Goal: Task Accomplishment & Management: Manage account settings

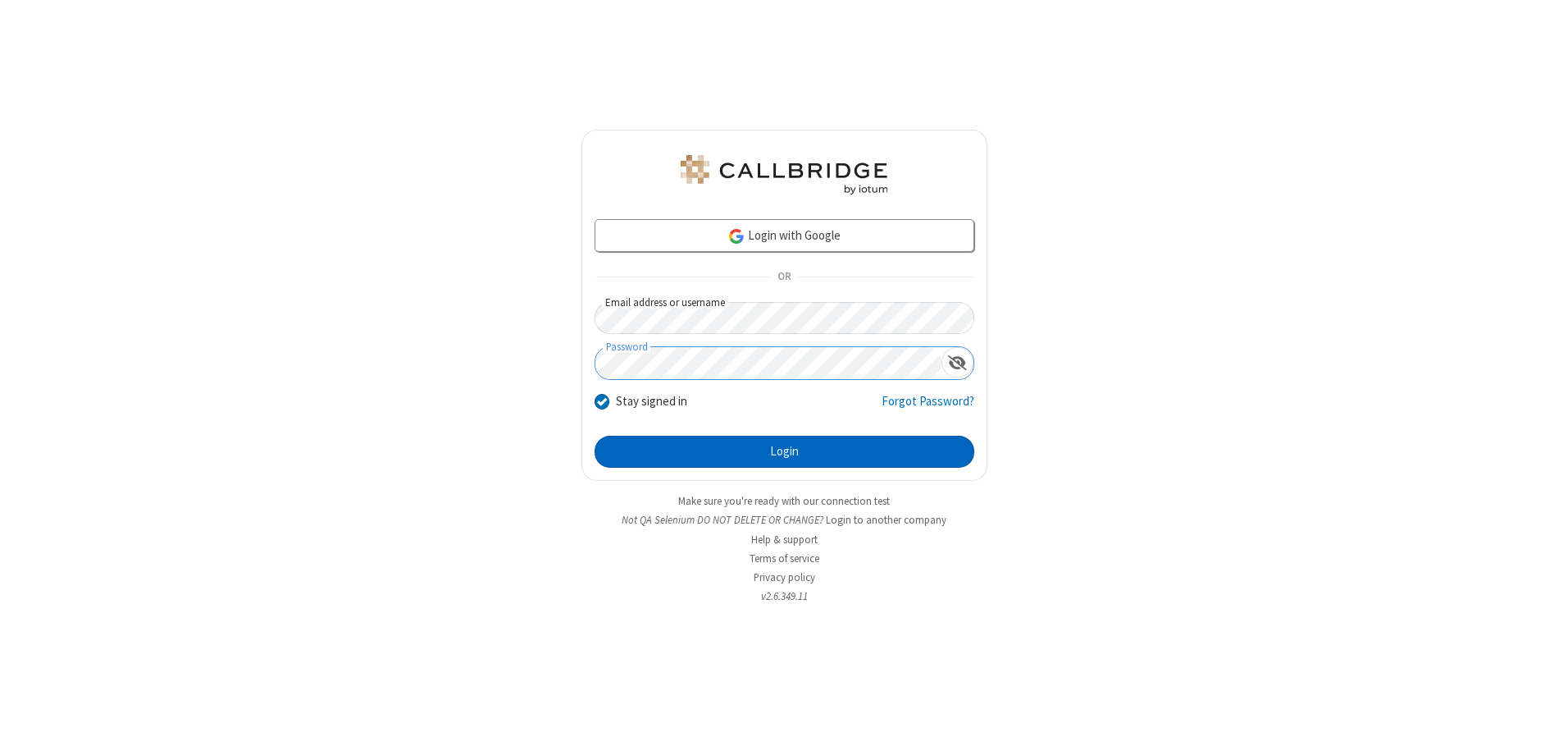
click at [784, 451] on button "Login" at bounding box center [784, 452] width 379 height 32
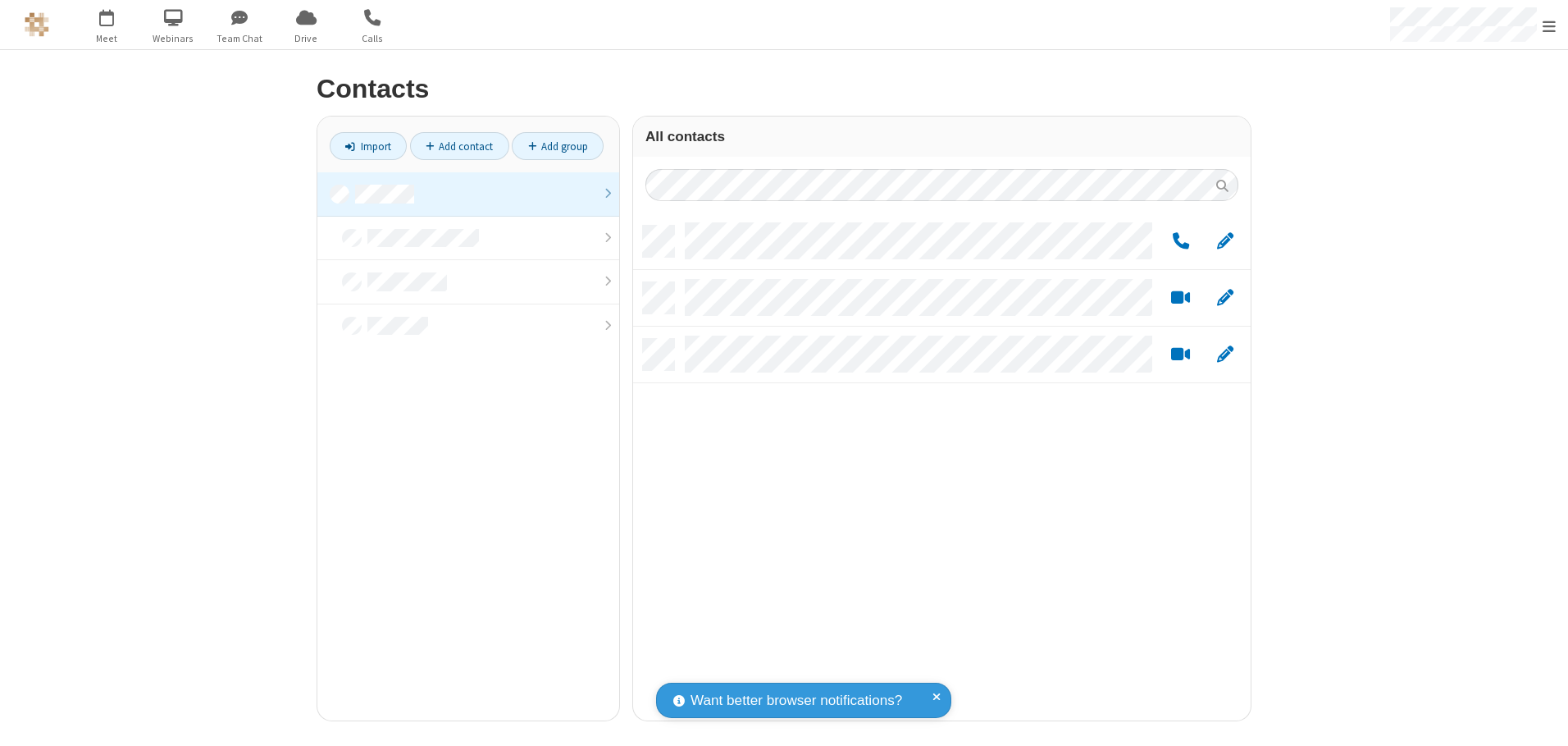
scroll to position [495, 605]
click at [468, 194] on link at bounding box center [467, 195] width 302 height 44
click at [558, 146] on link "Add group" at bounding box center [558, 146] width 92 height 28
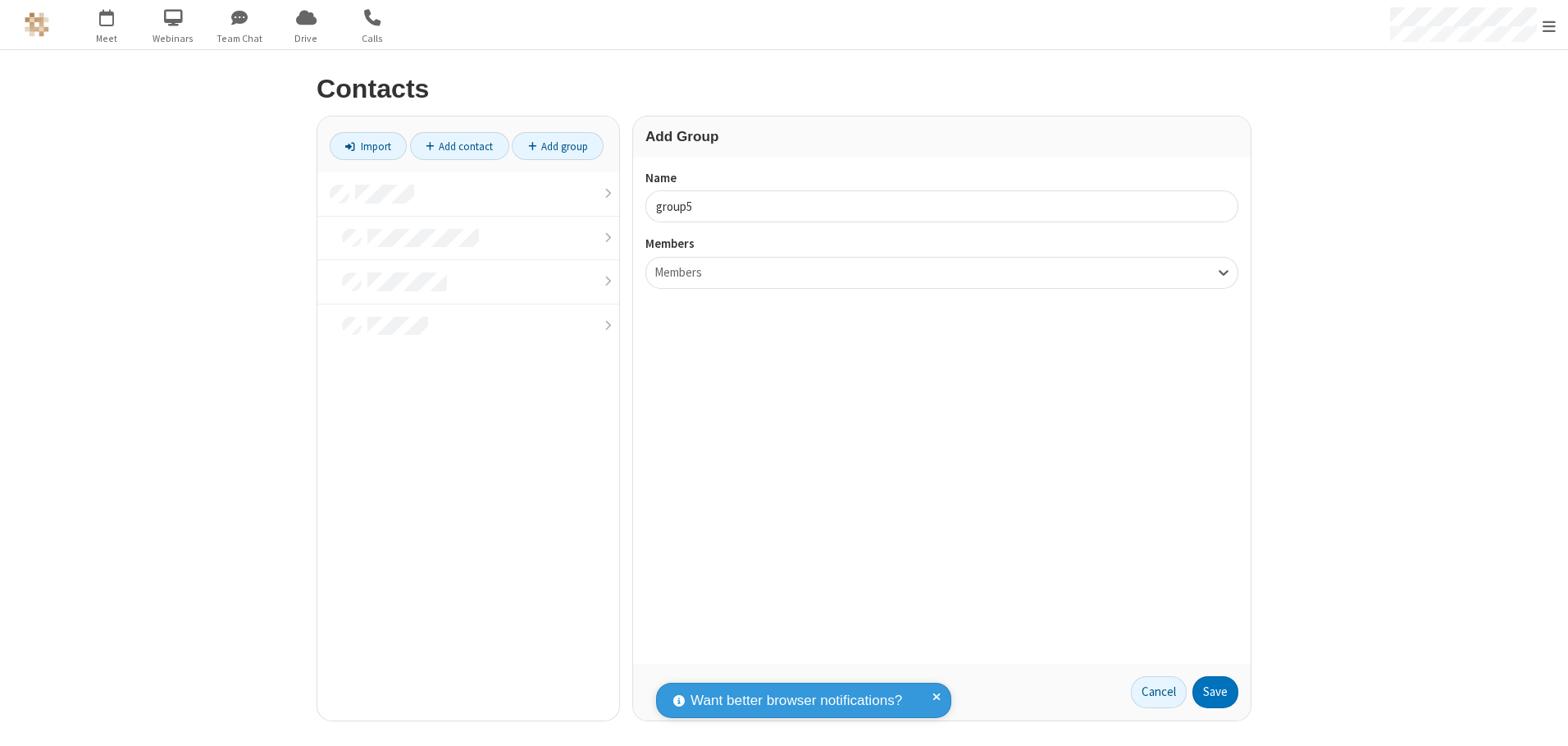
type input "group5"
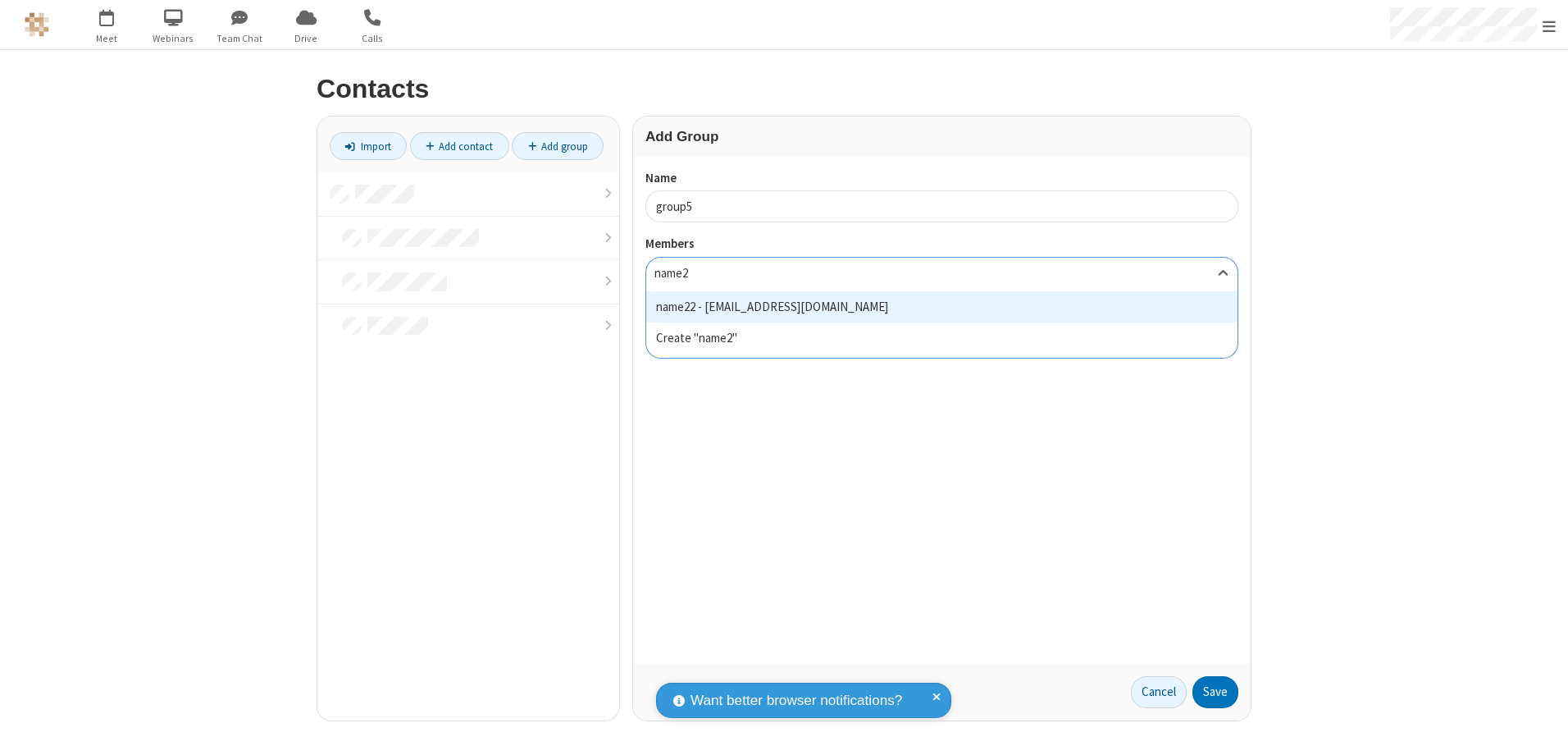
type input "name22"
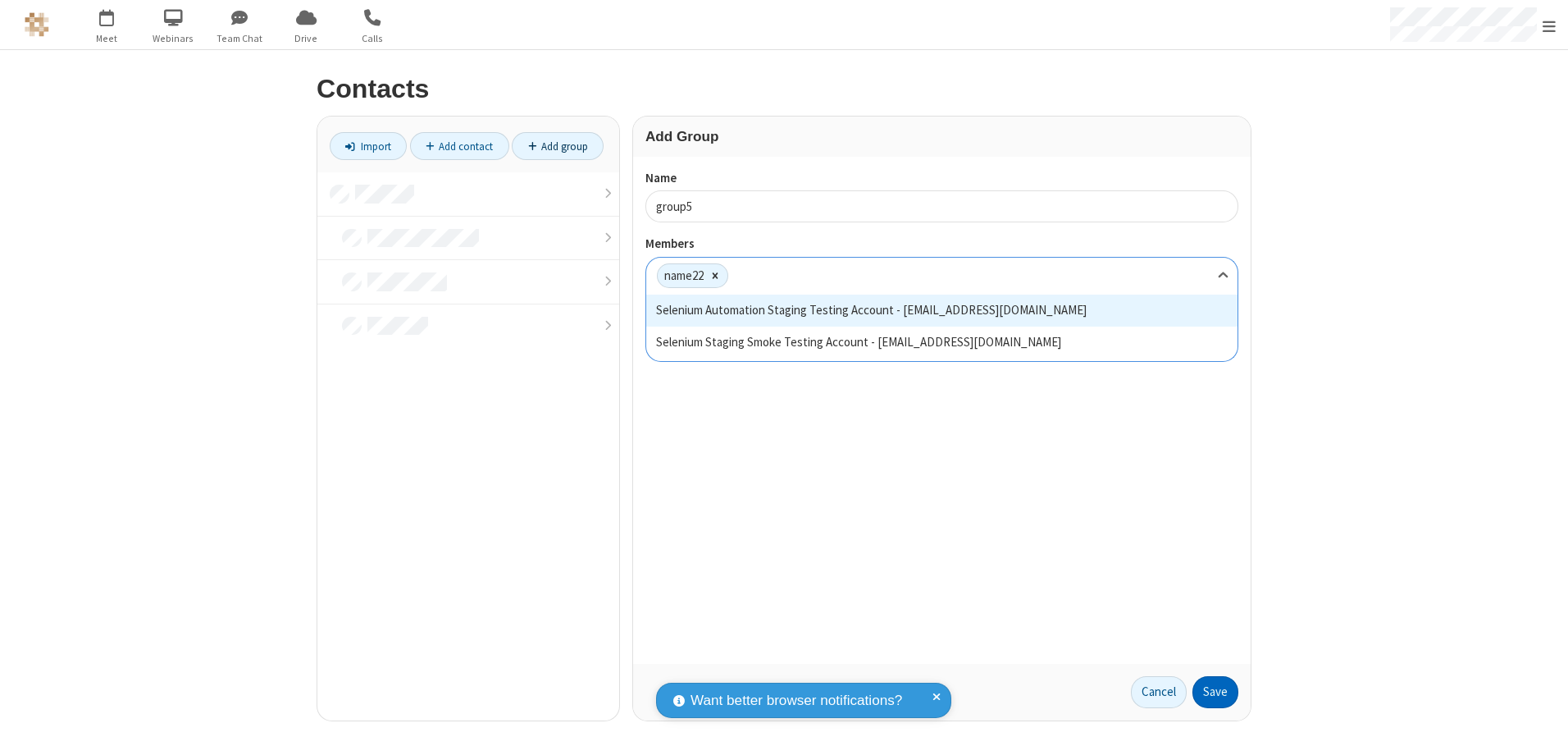
click at [1216, 691] on button "Save" at bounding box center [1216, 692] width 46 height 32
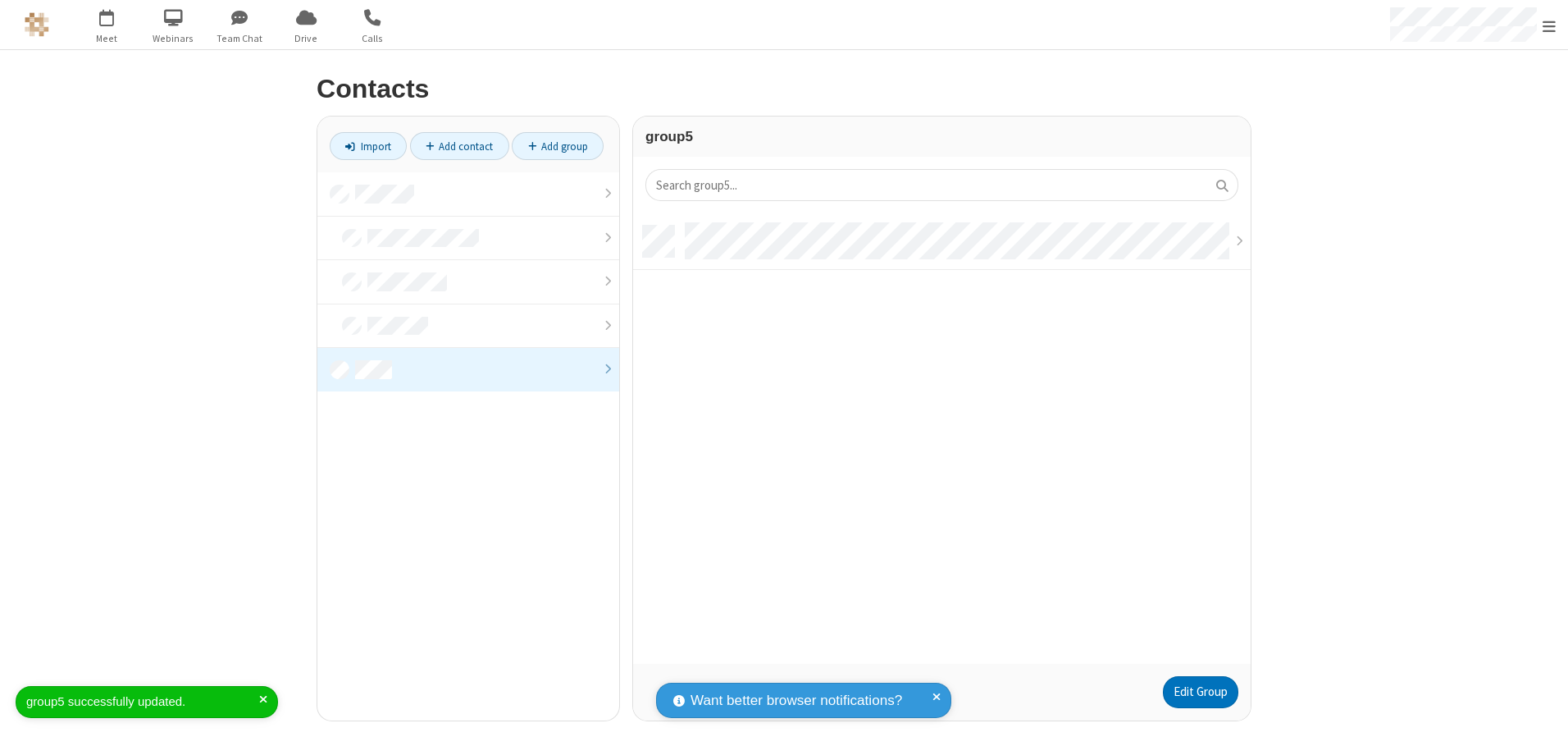
scroll to position [438, 605]
click at [1200, 691] on link "Edit Group" at bounding box center [1201, 692] width 75 height 32
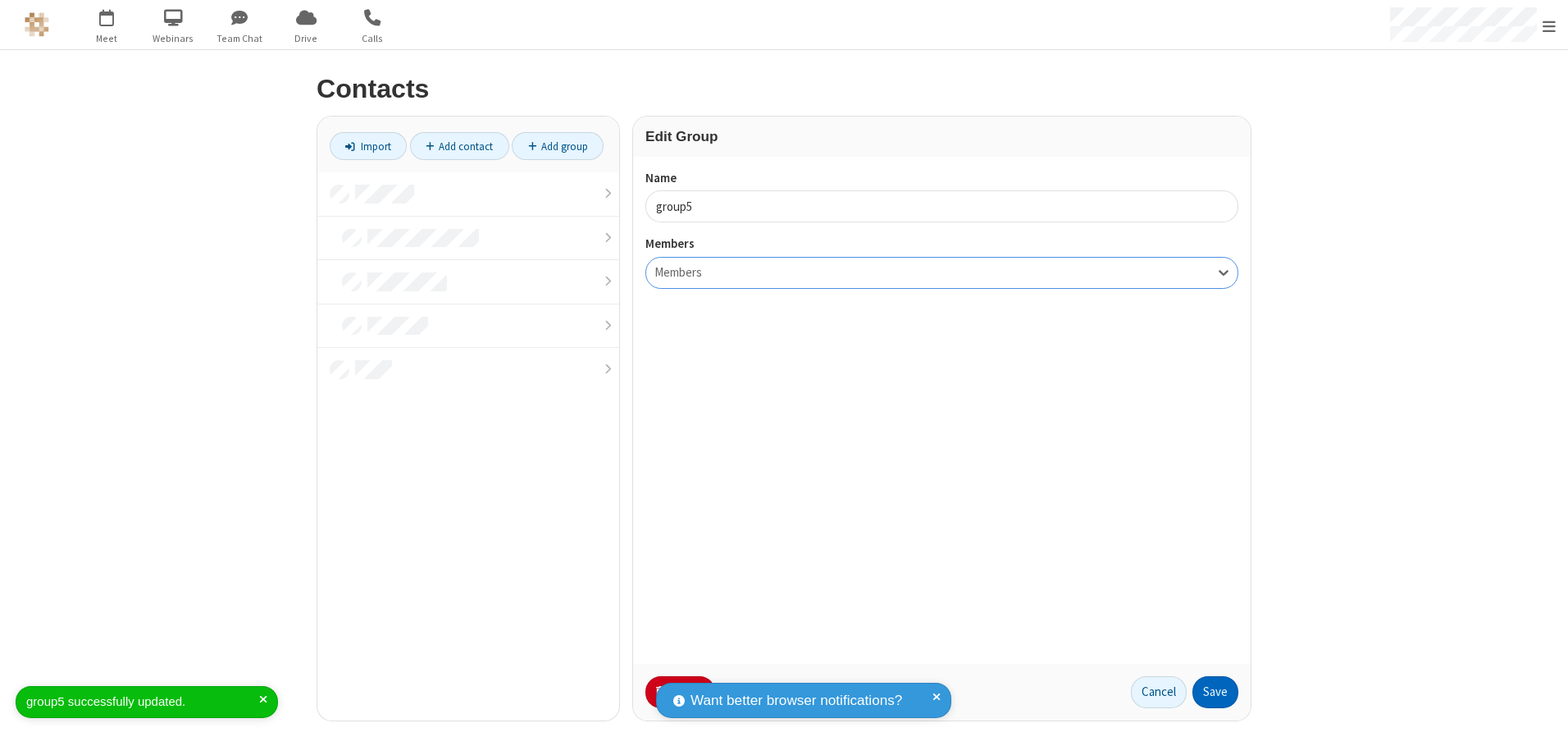
click at [1216, 691] on button "Save" at bounding box center [1216, 692] width 46 height 32
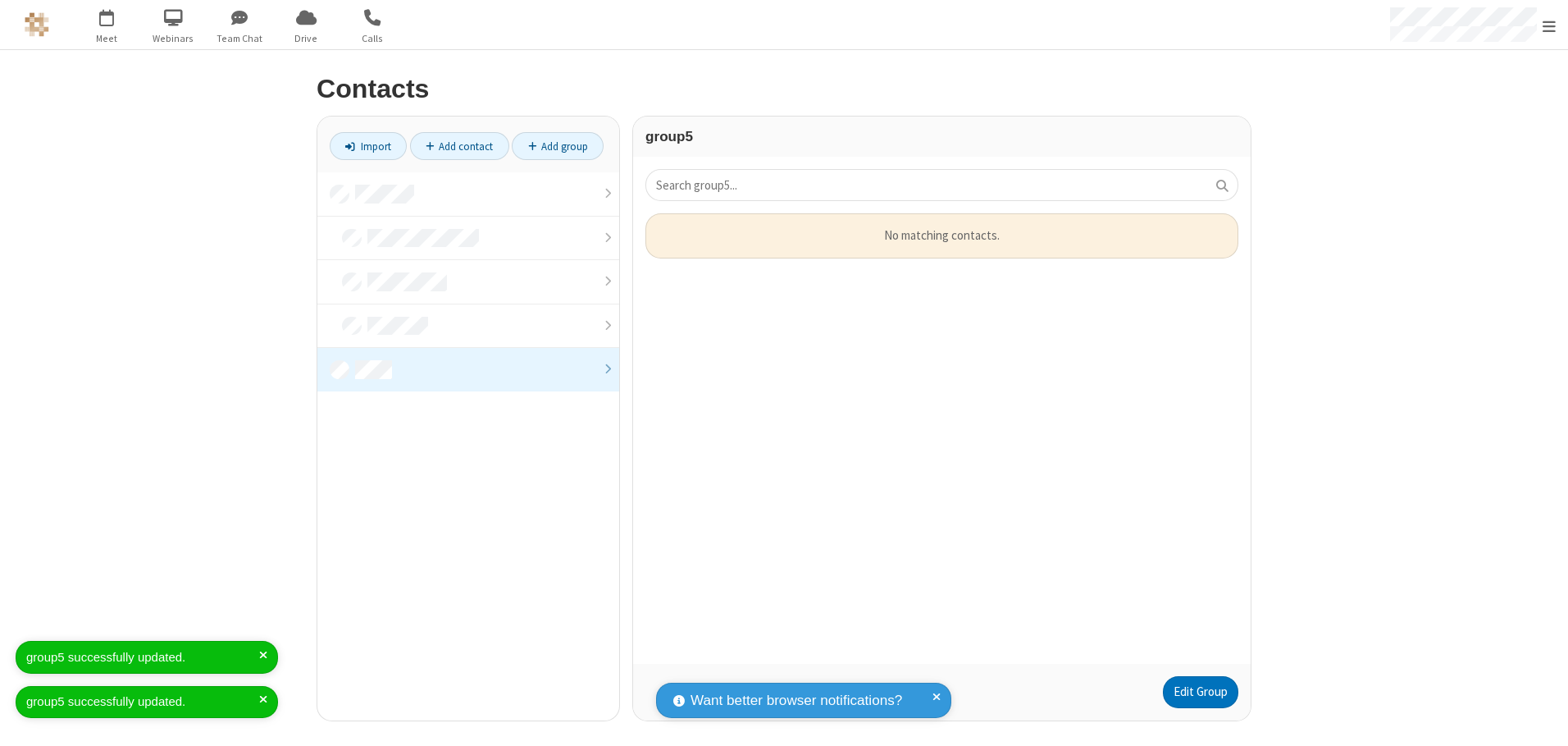
scroll to position [438, 605]
